Goal: Task Accomplishment & Management: Complete application form

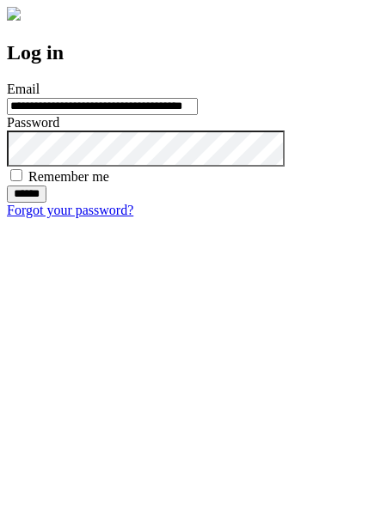
type input "**********"
click at [46, 203] on input "******" at bounding box center [27, 194] width 40 height 17
